Goal: Task Accomplishment & Management: Manage account settings

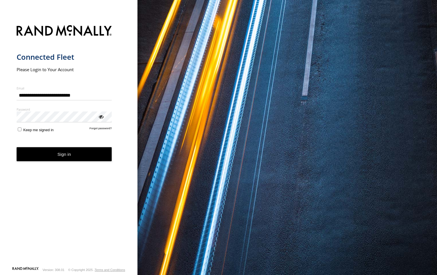
type input "**********"
click at [65, 155] on button "Sign in" at bounding box center [64, 154] width 95 height 14
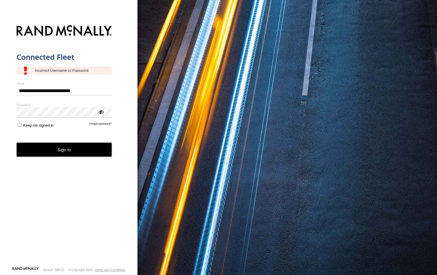
type input "**********"
click at [49, 153] on button "Sign in" at bounding box center [64, 150] width 95 height 14
